Goal: Check status: Check status

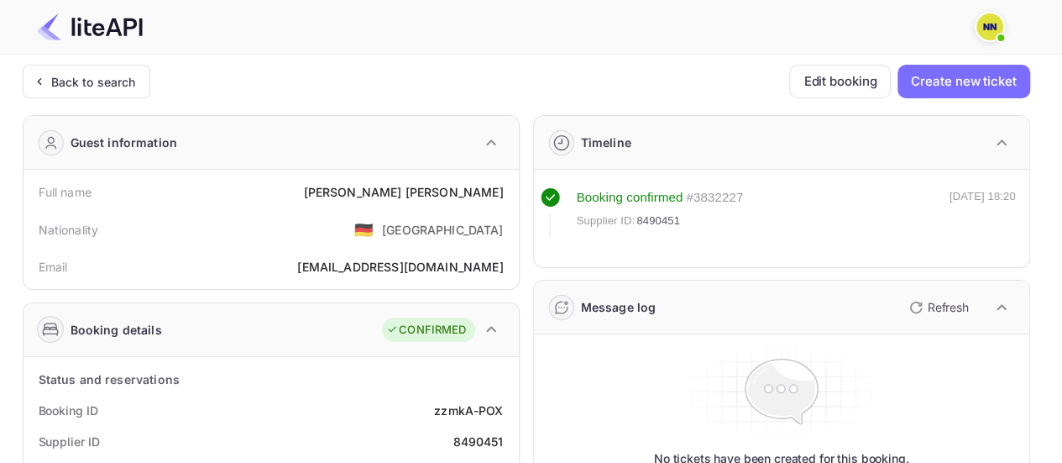
click at [143, 92] on div "Back to search" at bounding box center [87, 82] width 128 height 34
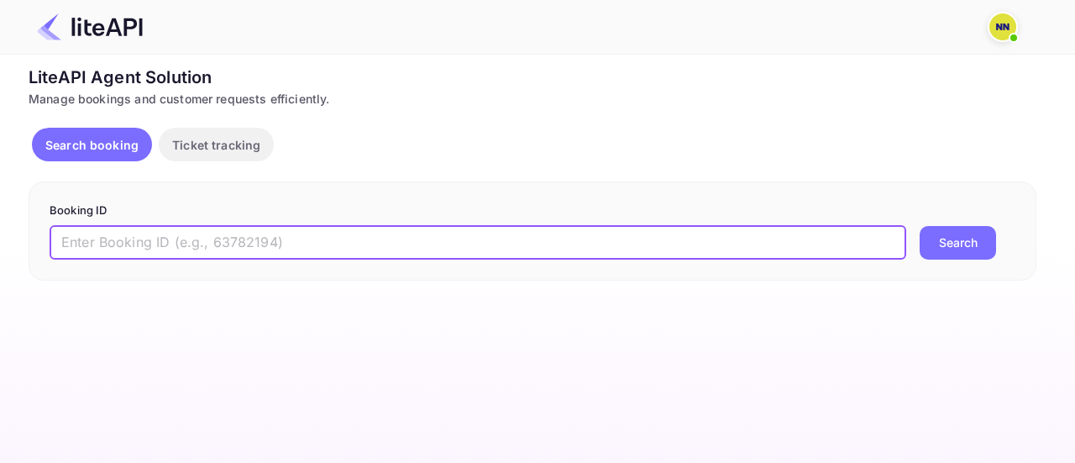
click at [334, 246] on input "text" at bounding box center [478, 243] width 857 height 34
paste input "wE3C9ctyO"
type input "wE3C9ctyO"
click at [920, 226] on button "Search" at bounding box center [958, 243] width 76 height 34
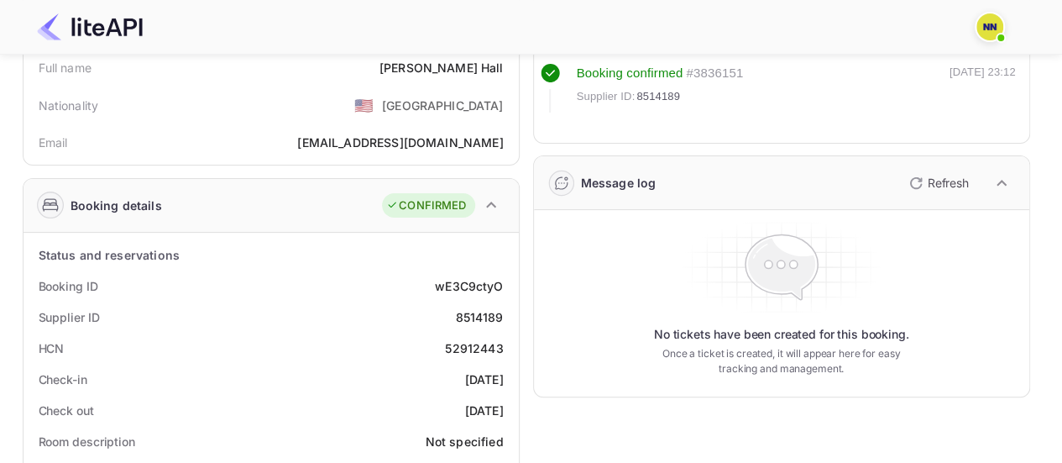
scroll to position [168, 0]
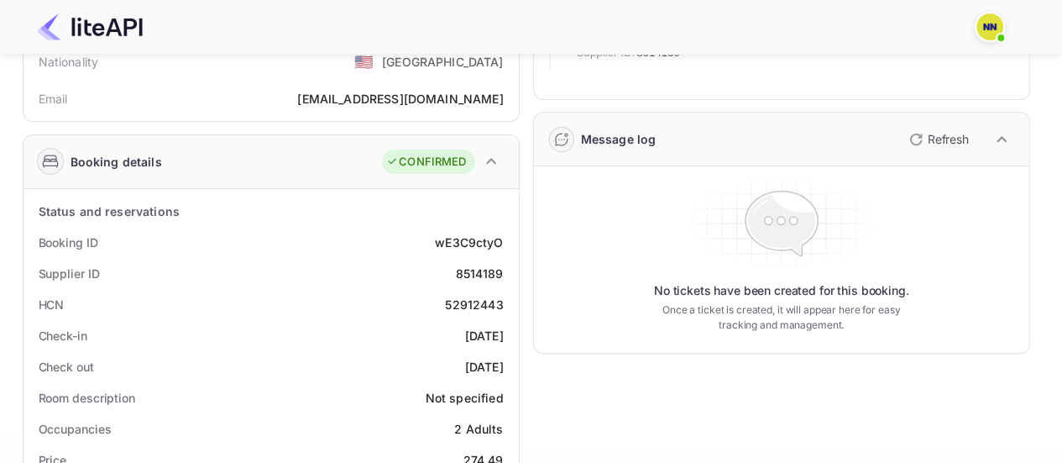
click at [471, 307] on div "52912443" at bounding box center [474, 305] width 58 height 18
copy div "52912443"
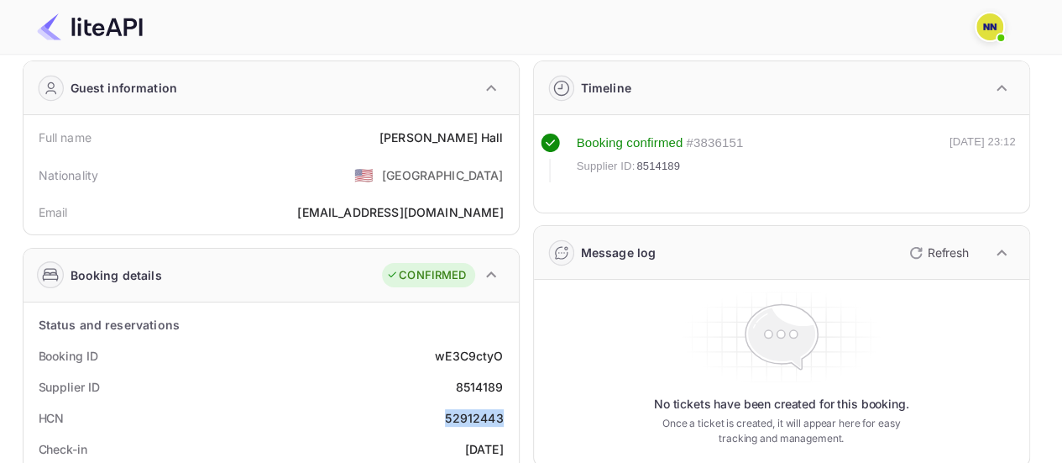
scroll to position [0, 0]
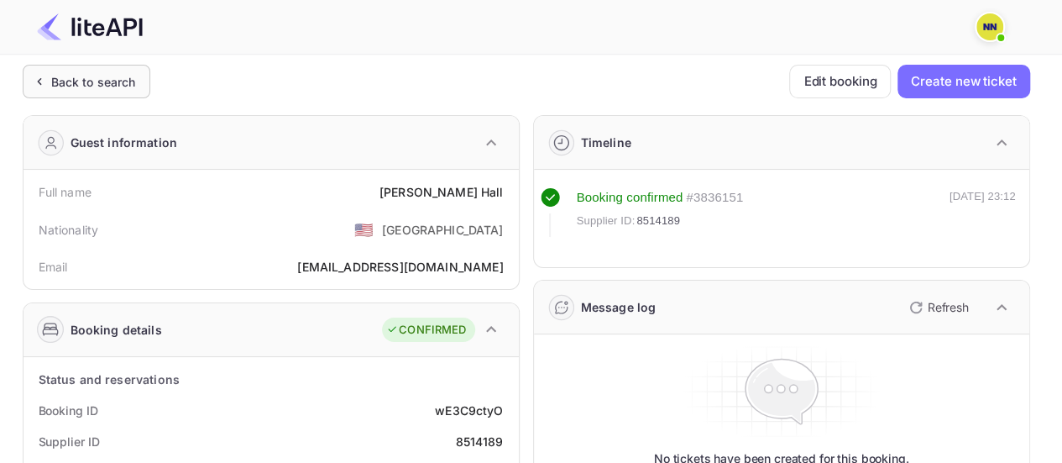
click at [95, 83] on div "Back to search" at bounding box center [93, 82] width 85 height 18
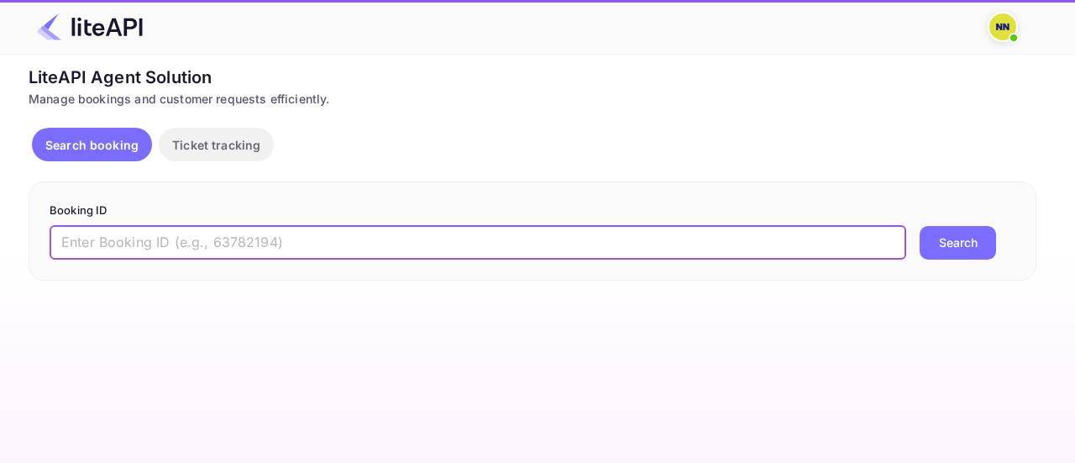
click at [134, 239] on input "text" at bounding box center [478, 243] width 857 height 34
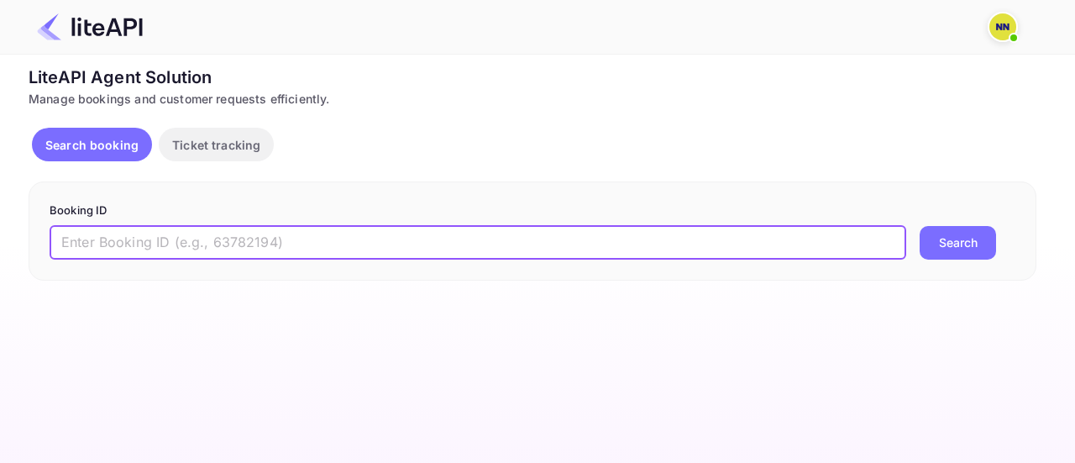
paste input "QRTf5FBFM"
type input "QRTf5FBFM"
click at [920, 226] on button "Search" at bounding box center [958, 243] width 76 height 34
